Goal: Entertainment & Leisure: Browse casually

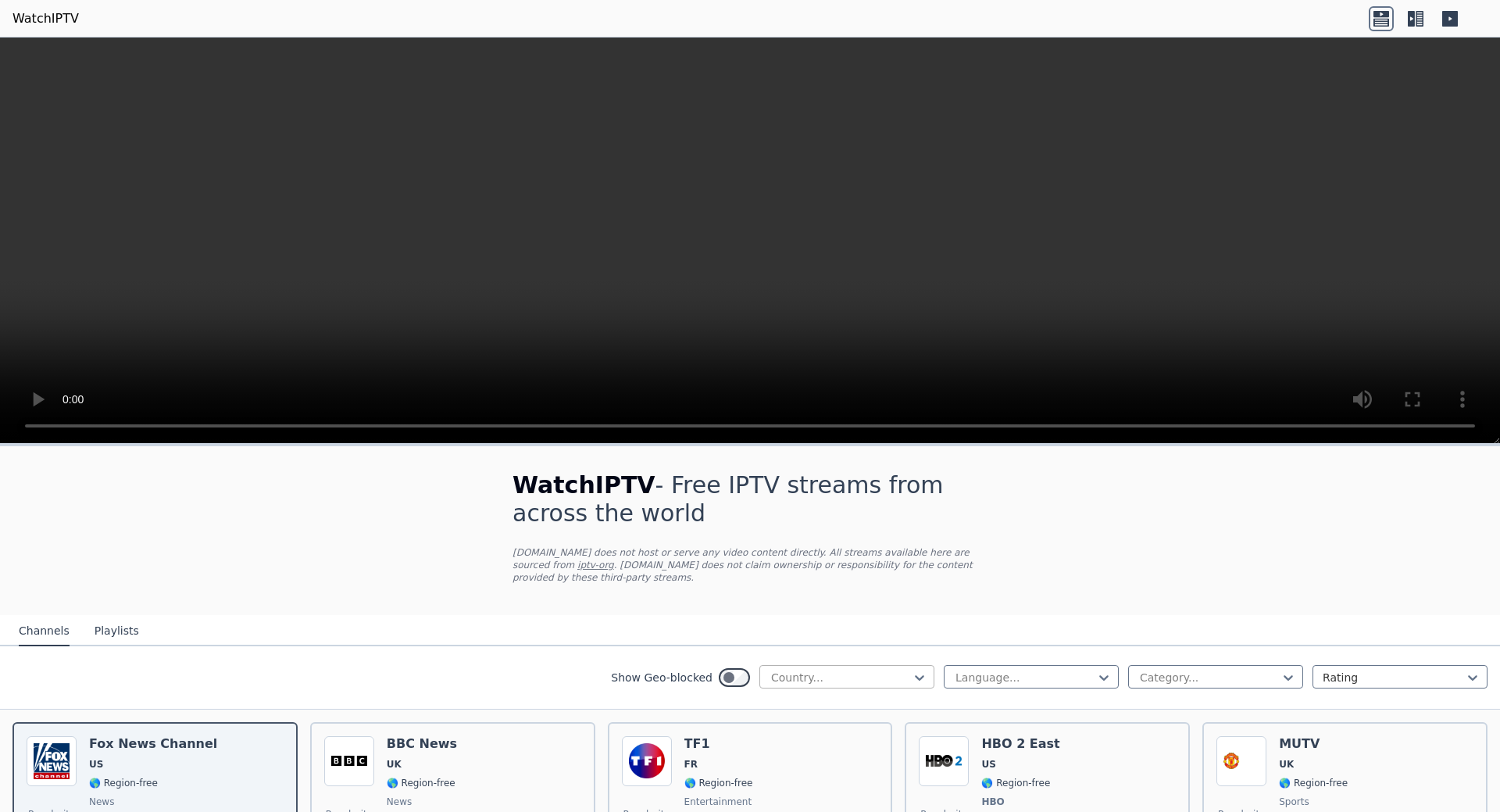
scroll to position [156, 0]
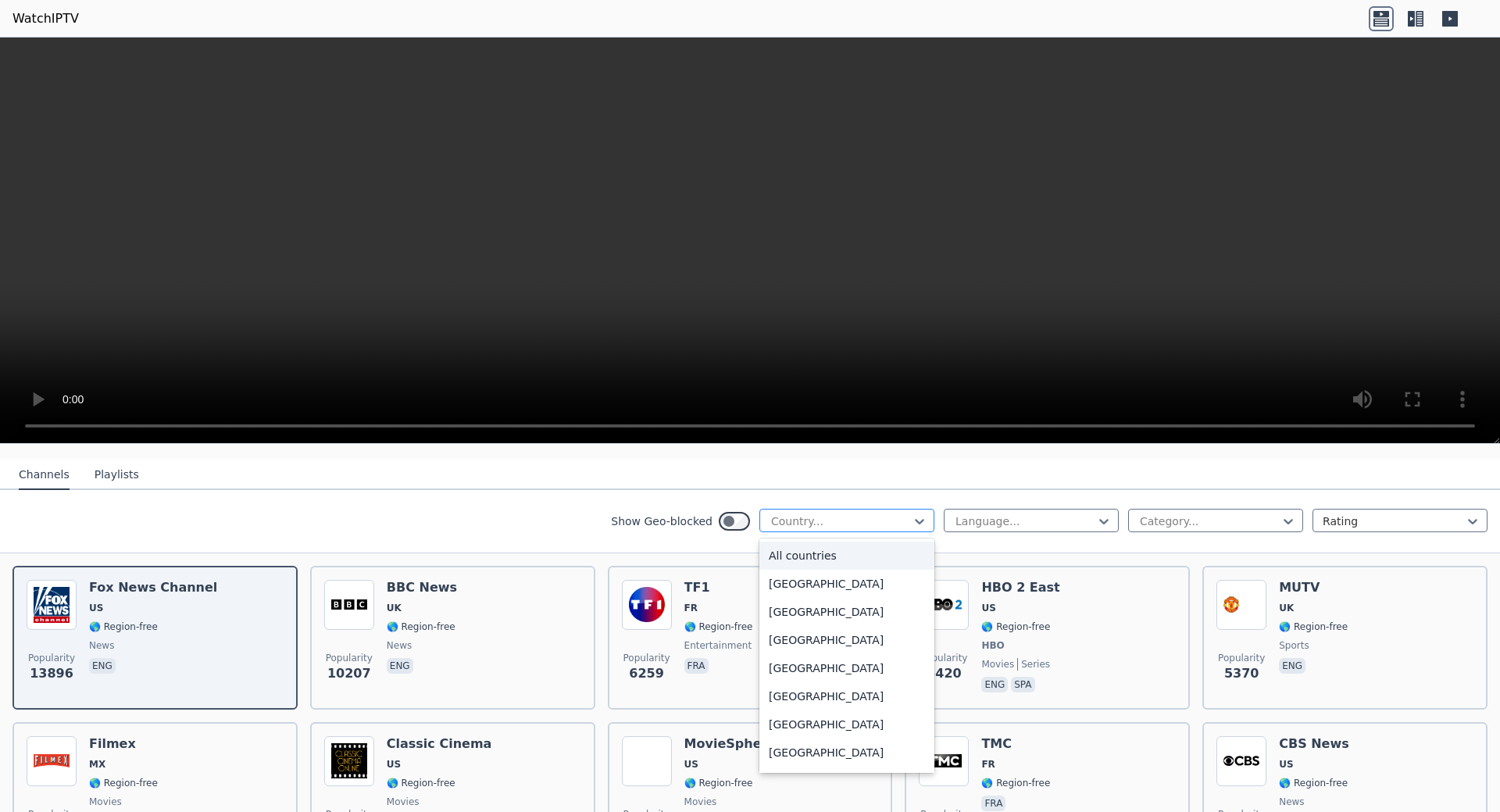
click at [893, 513] on div at bounding box center [840, 521] width 143 height 16
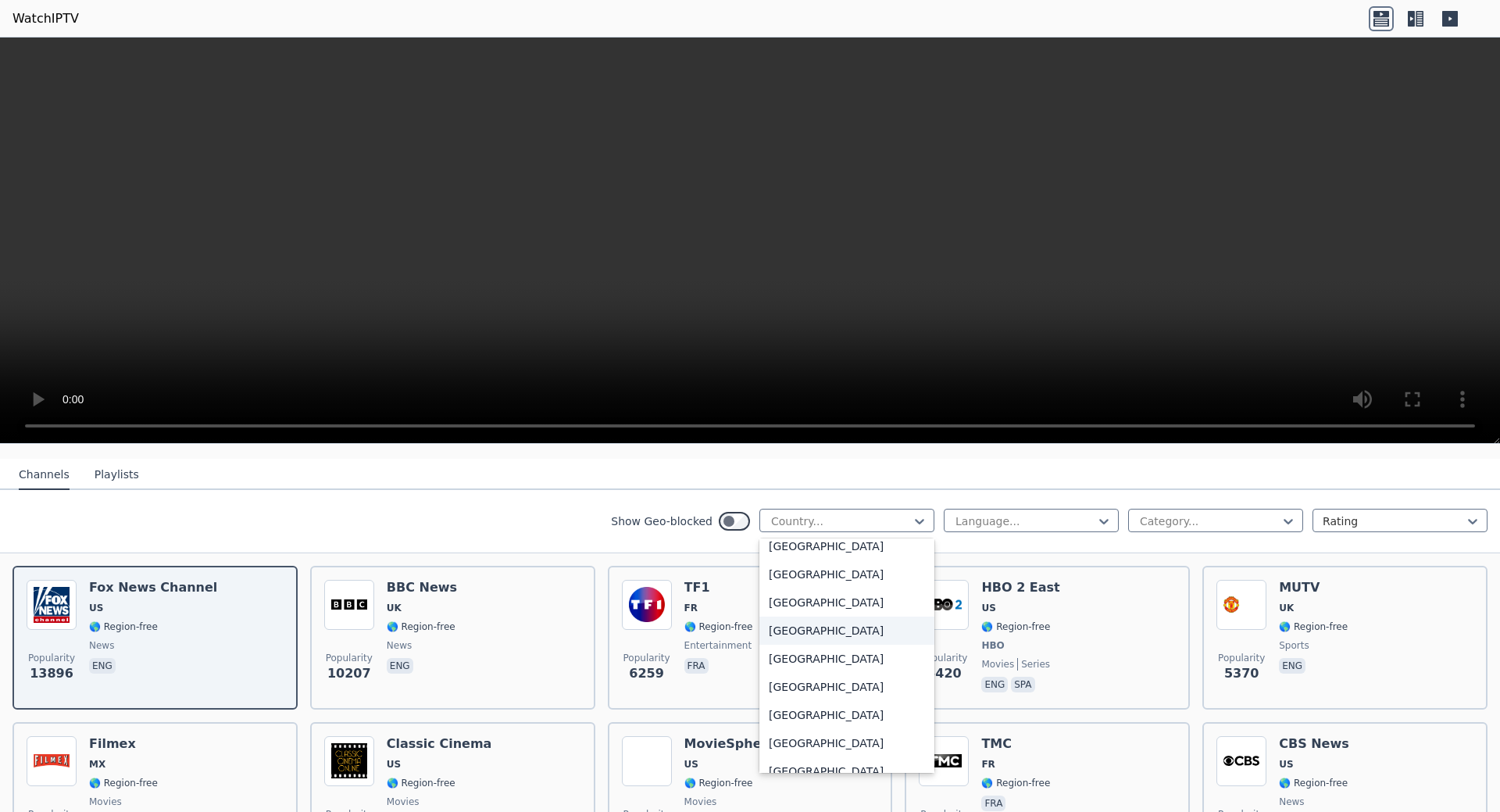
click at [785, 588] on div "[GEOGRAPHIC_DATA]" at bounding box center [847, 602] width 175 height 28
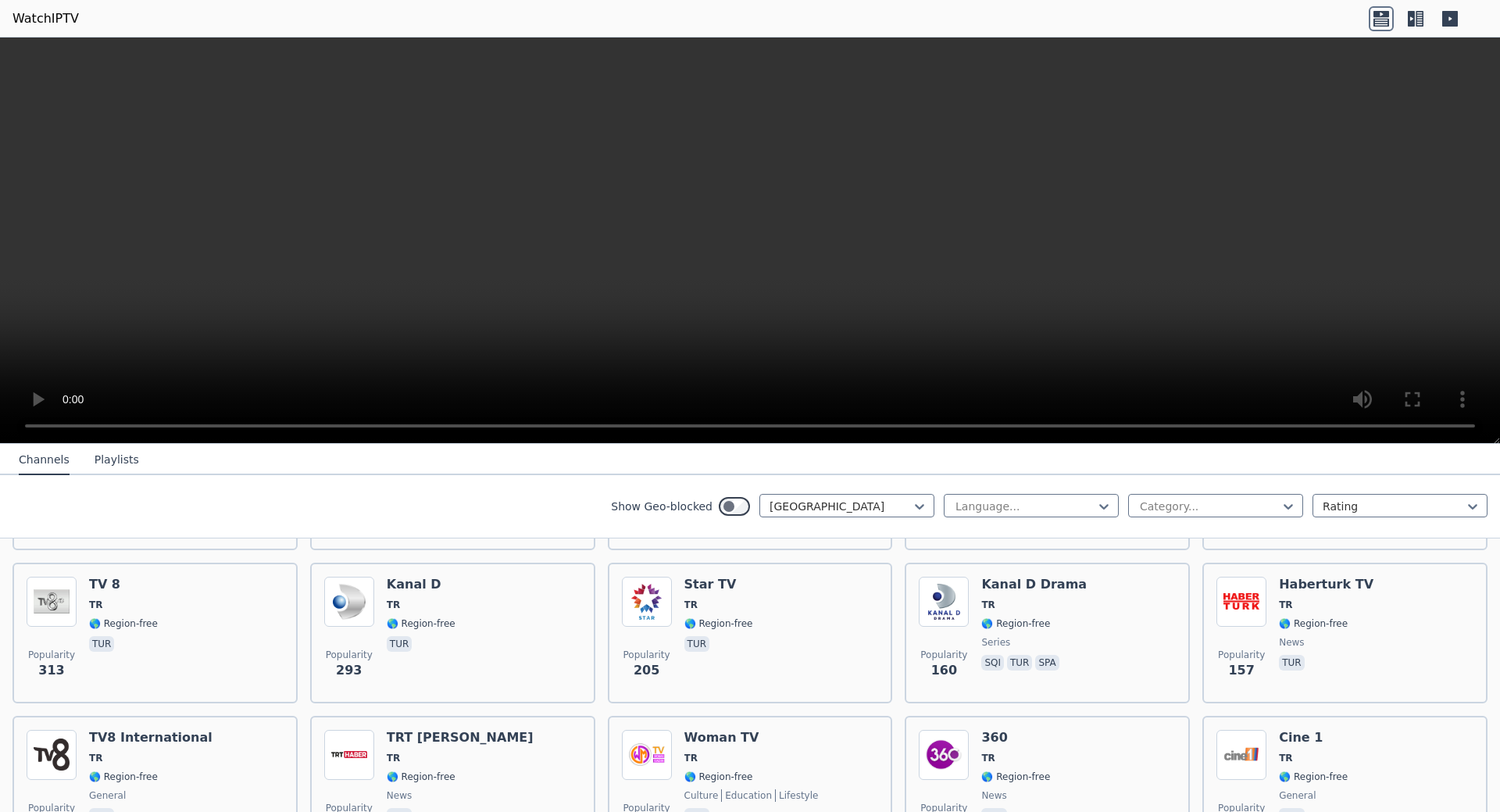
scroll to position [469, 0]
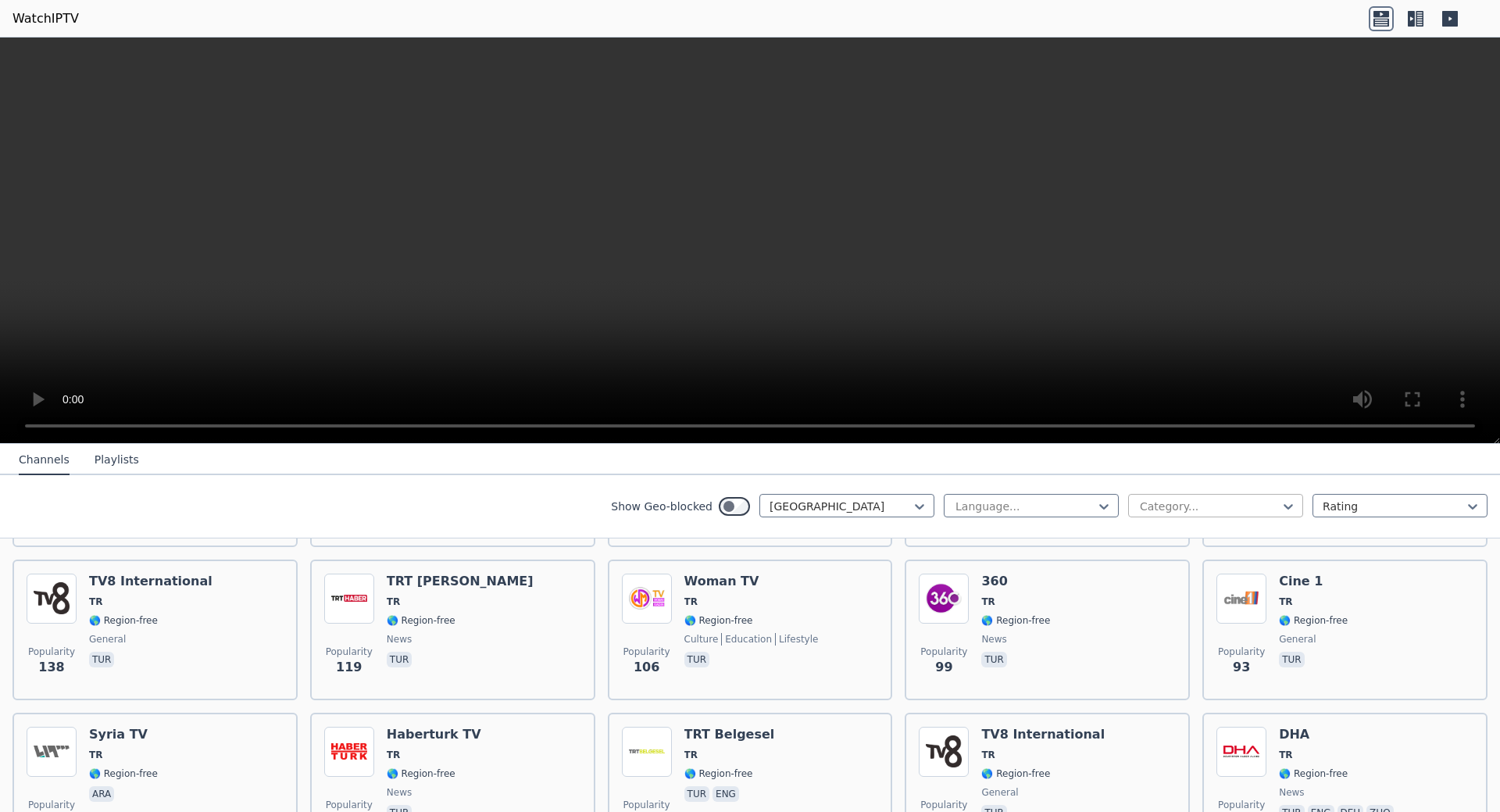
click at [1169, 499] on div at bounding box center [1210, 506] width 143 height 16
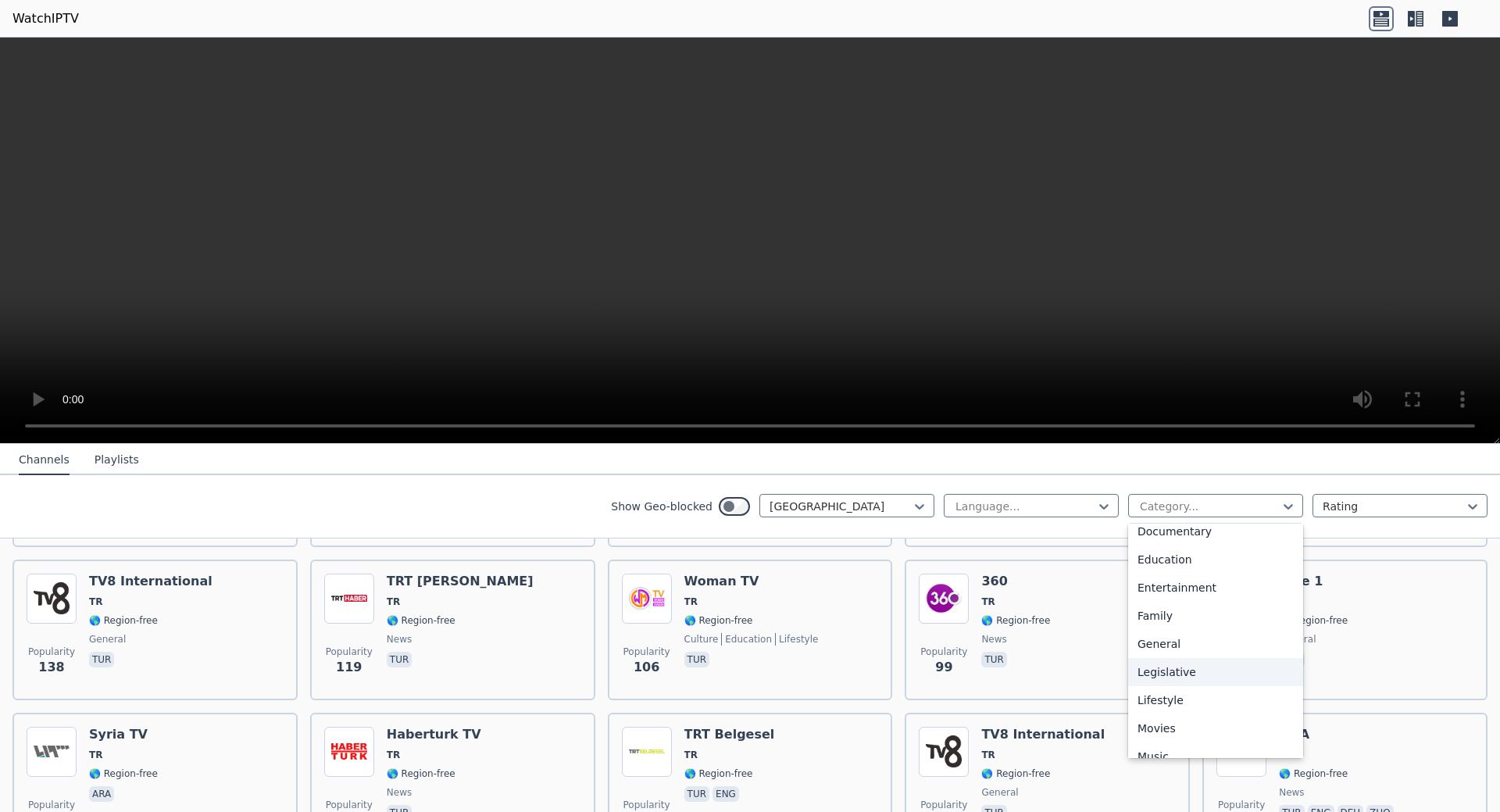
scroll to position [532, 0]
click at [1171, 680] on div "Sports" at bounding box center [1216, 684] width 175 height 28
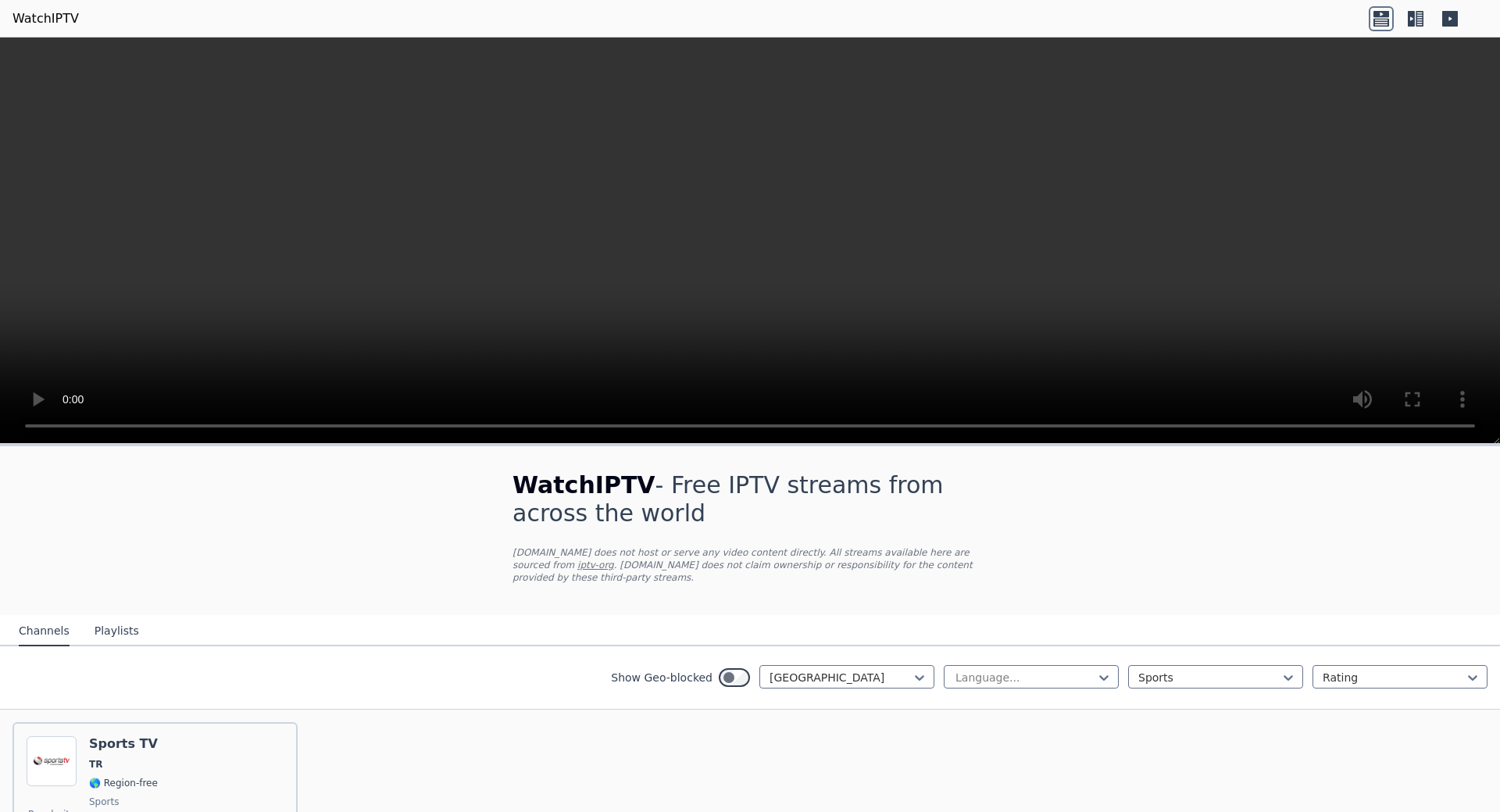
scroll to position [103, 0]
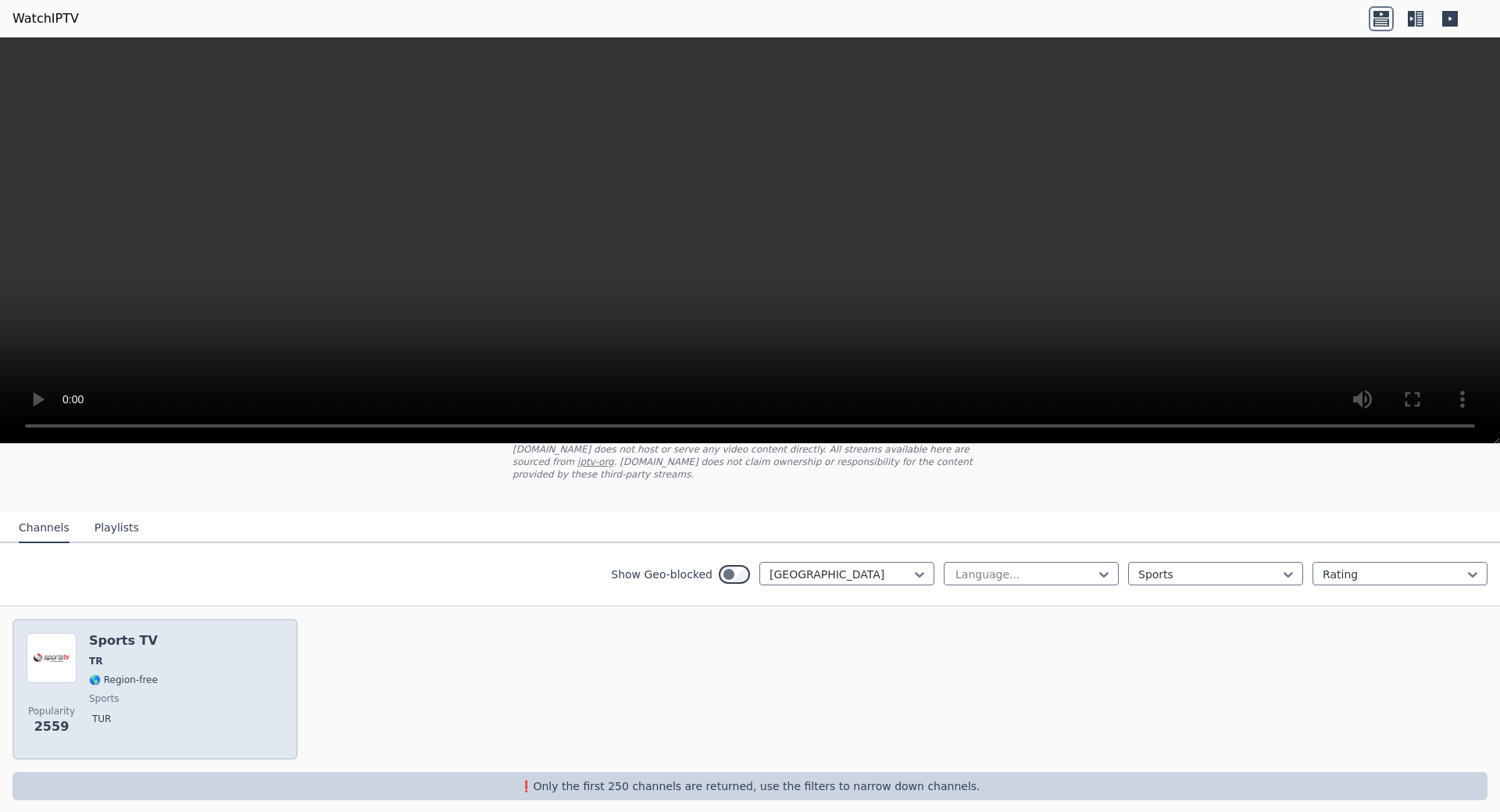
click at [185, 654] on div "Popularity 2559 Sports TV TR 🌎 Region-free sports tur" at bounding box center [154, 689] width 257 height 112
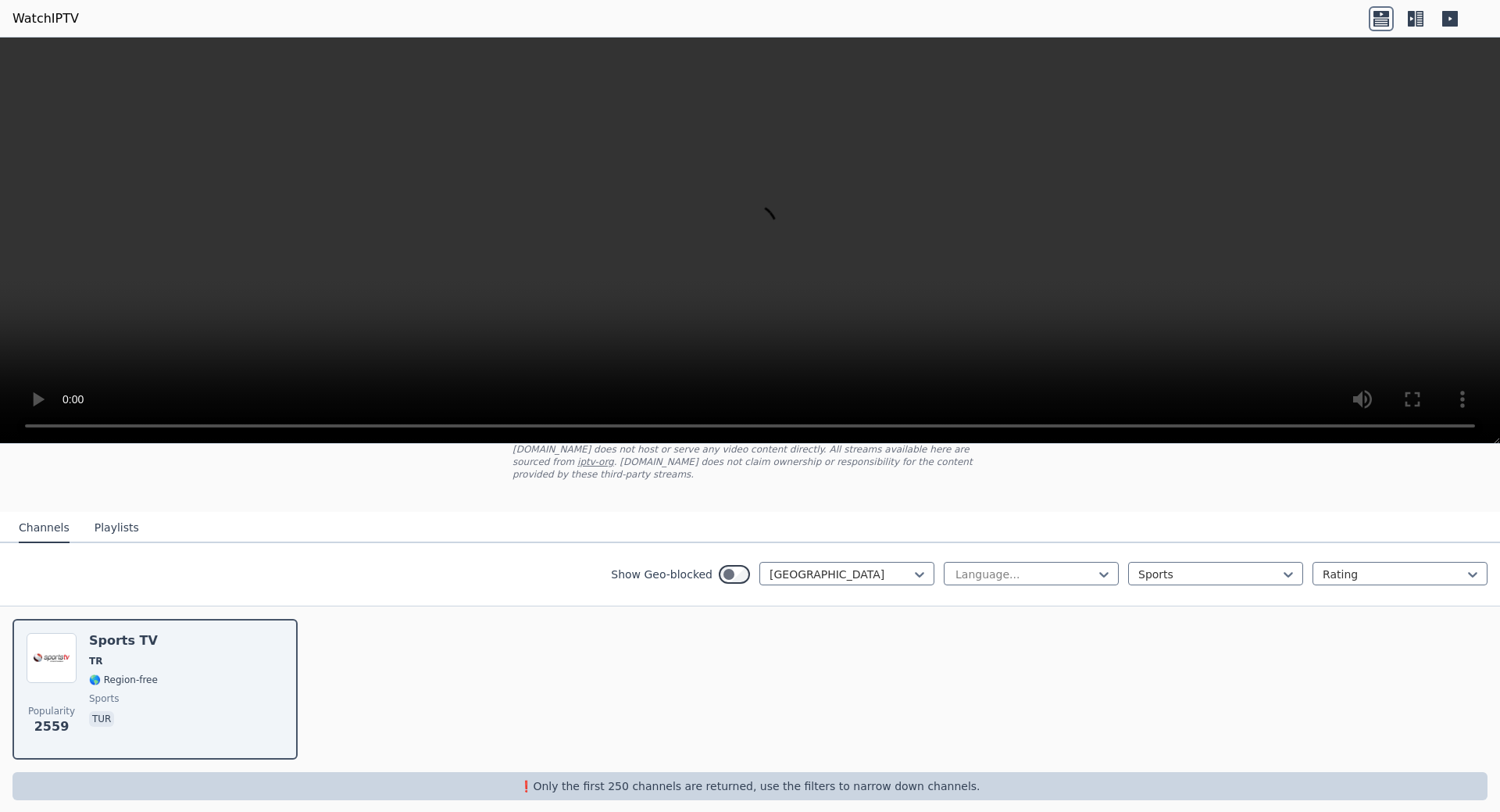
scroll to position [0, 0]
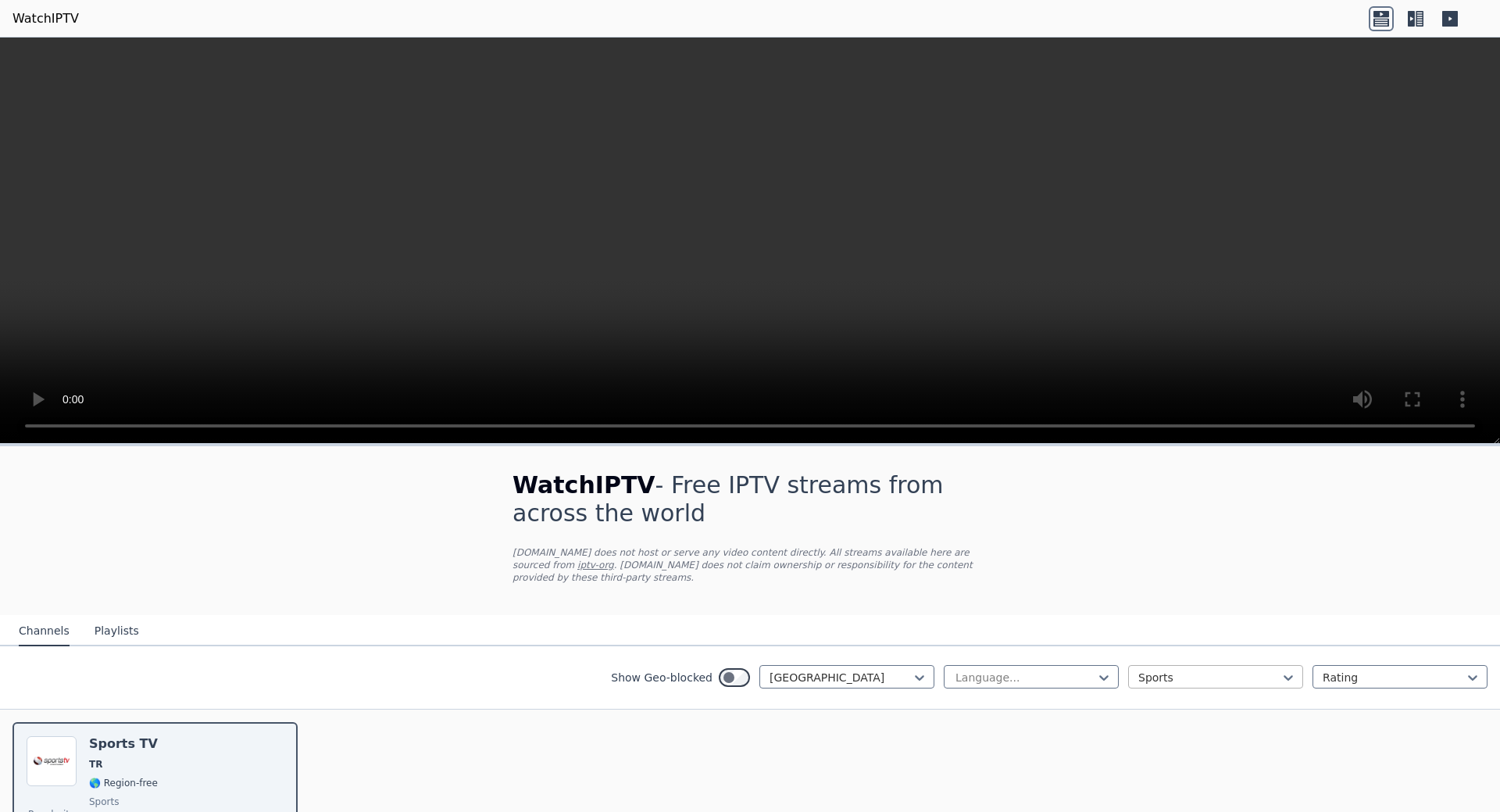
click at [1166, 670] on div at bounding box center [1210, 677] width 143 height 16
click at [1177, 700] on div "All categories" at bounding box center [1216, 712] width 175 height 28
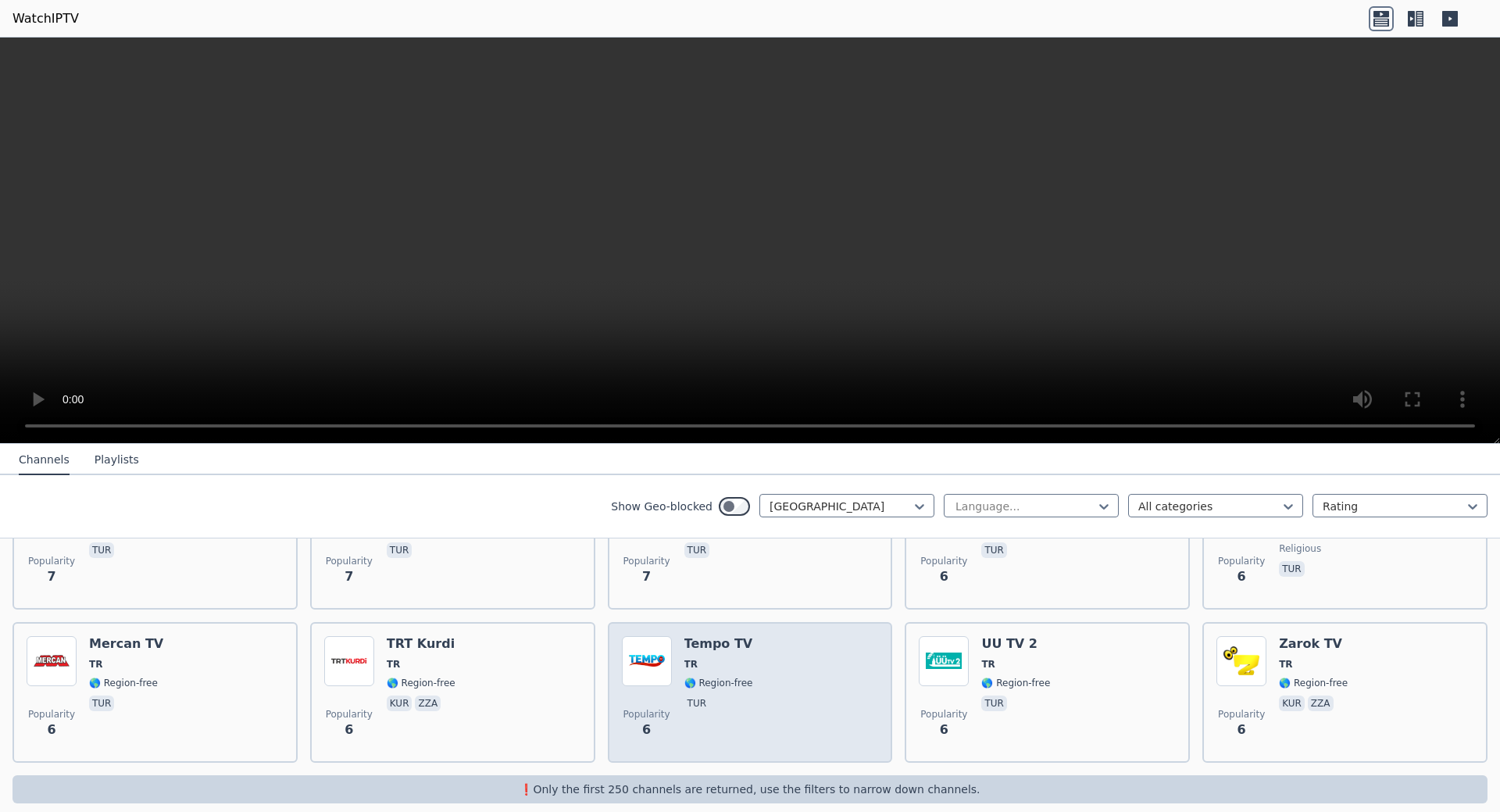
scroll to position [5003, 0]
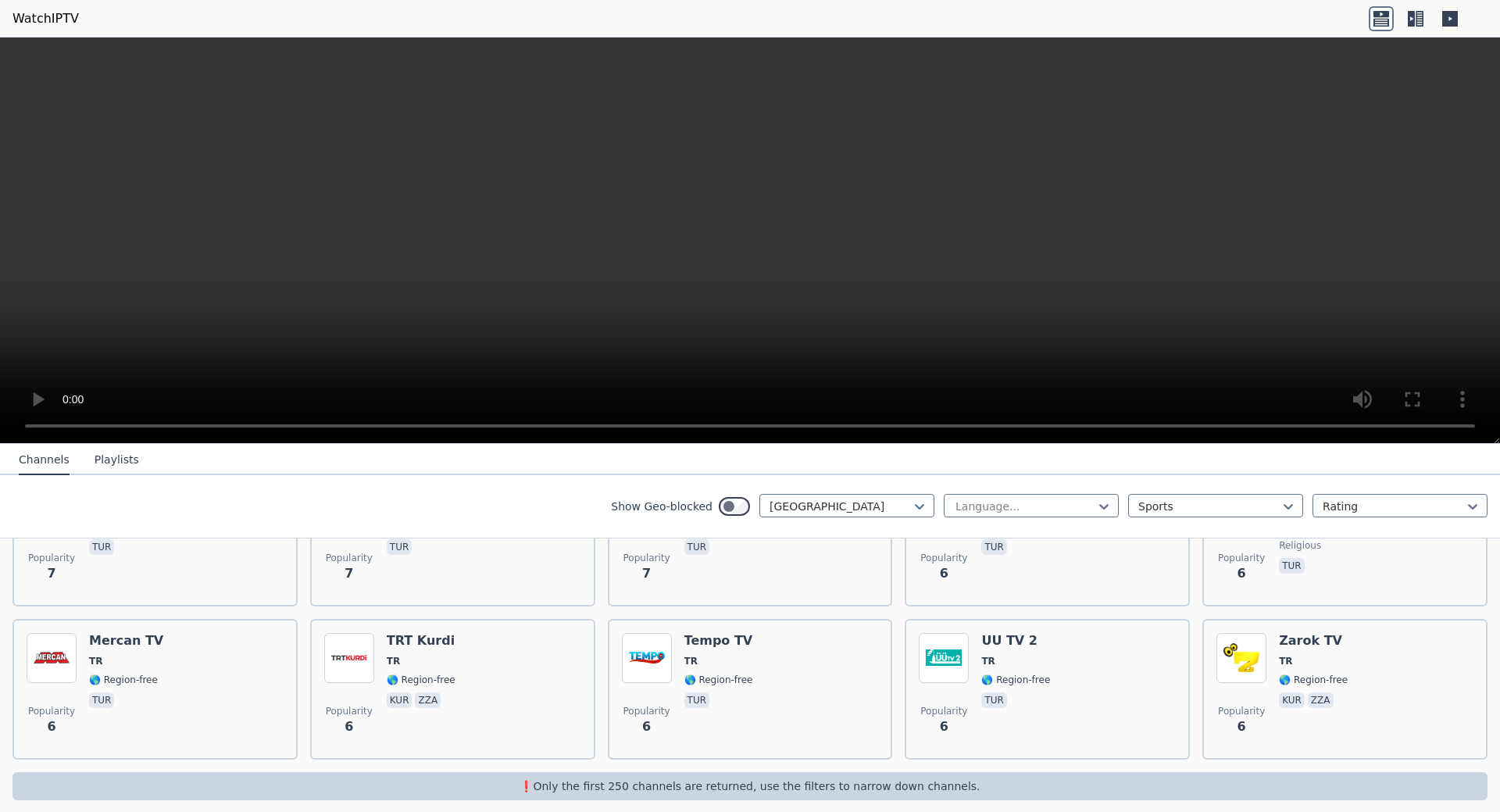
scroll to position [103, 0]
